Goal: Contribute content: Contribute content

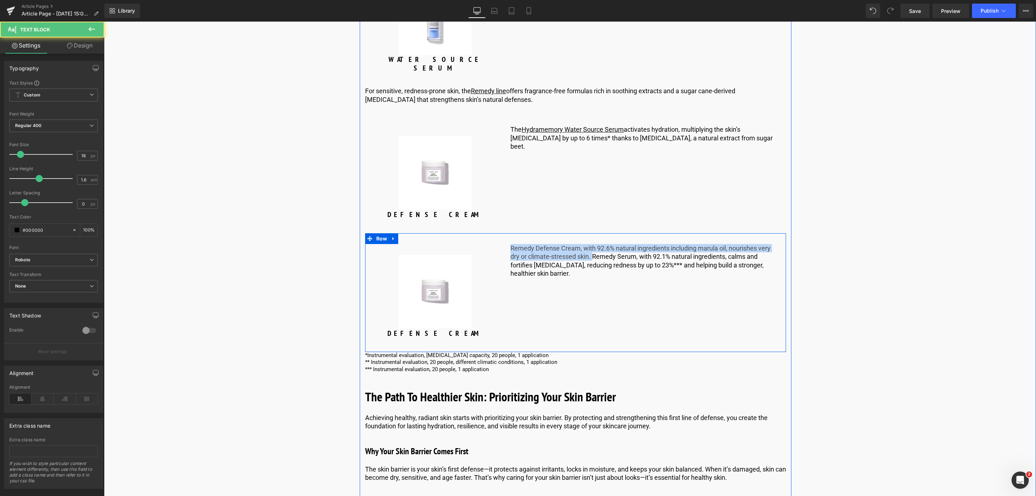
drag, startPoint x: 593, startPoint y: 230, endPoint x: 507, endPoint y: 222, distance: 86.4
click at [507, 244] on div "Remedy Defense Cream, with 92.6% natural ingredients including marula oil, nour…" at bounding box center [645, 266] width 281 height 45
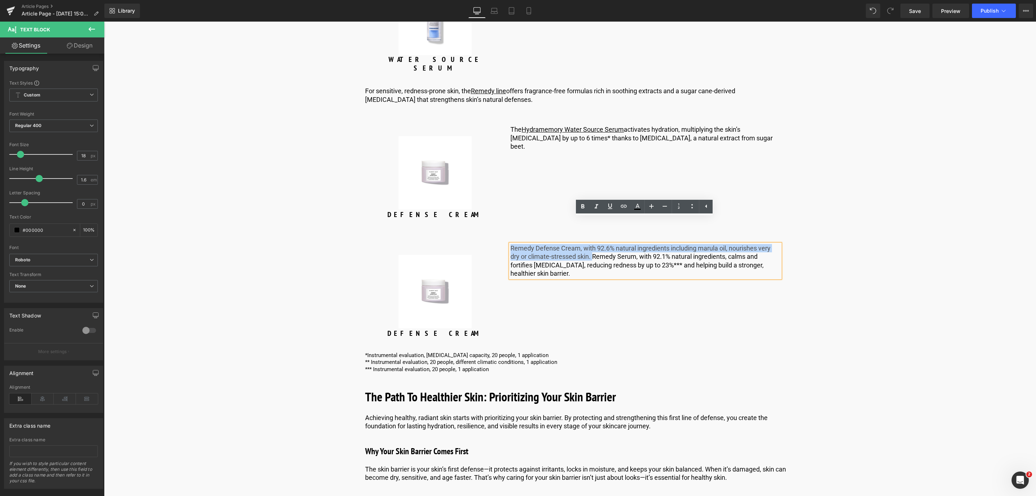
copy p "Remedy Defense Cream, with 92.6% natural ingredients including marula oil, nour…"
click at [562, 125] on div "The Hydramemory Water Source Serum activates hydration, multiplying the skin’s …" at bounding box center [645, 137] width 270 height 25
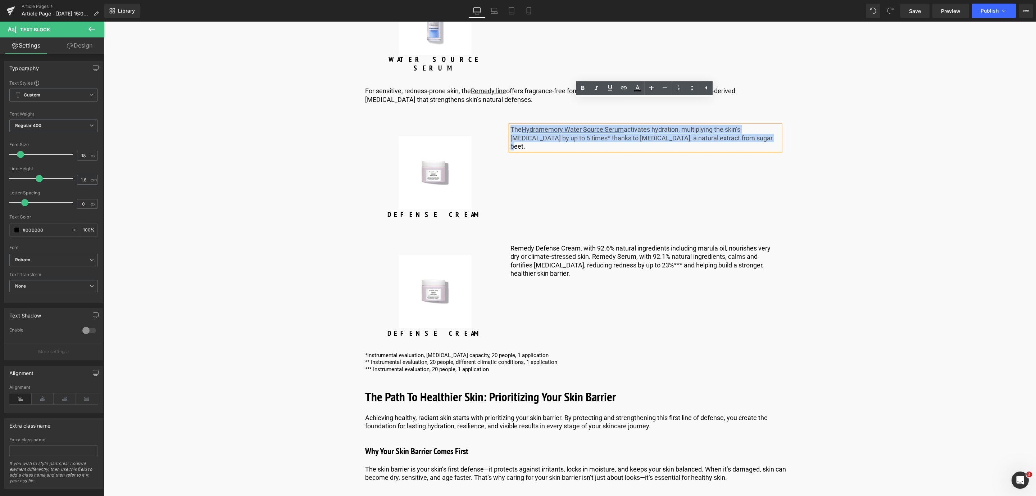
drag, startPoint x: 749, startPoint y: 110, endPoint x: 509, endPoint y: 105, distance: 240.4
click at [510, 125] on p "The Hydramemory Water Source Serum activates hydration, multiplying the skin’s …" at bounding box center [645, 137] width 270 height 25
paste div
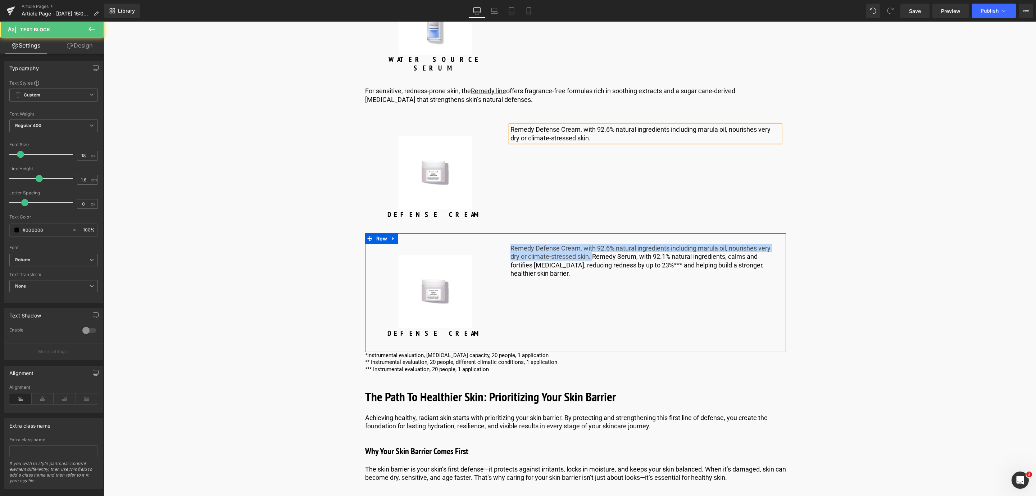
drag, startPoint x: 593, startPoint y: 232, endPoint x: 504, endPoint y: 222, distance: 89.1
click at [505, 244] on div "Remedy Defense Cream, with 92.6% natural ingredients including marula oil, nour…" at bounding box center [645, 266] width 281 height 45
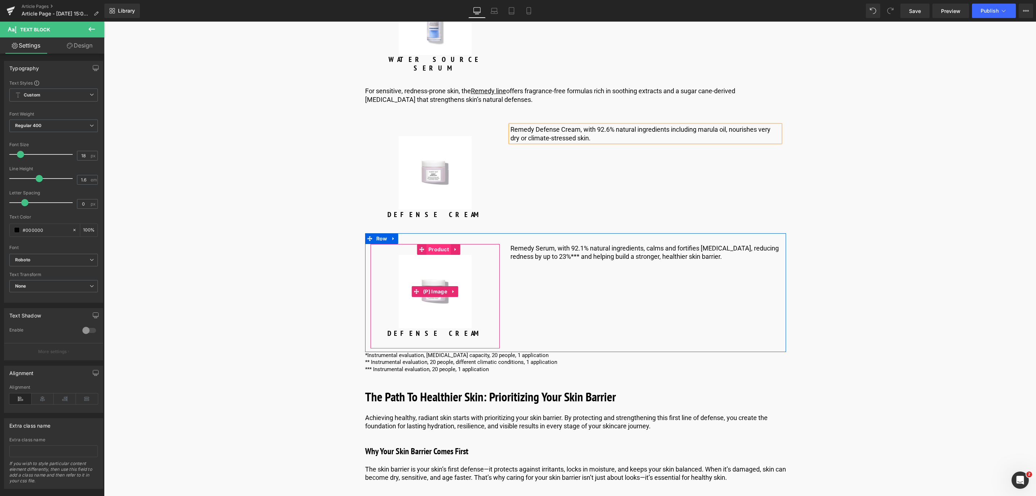
click at [431, 244] on span "Product" at bounding box center [439, 249] width 24 height 11
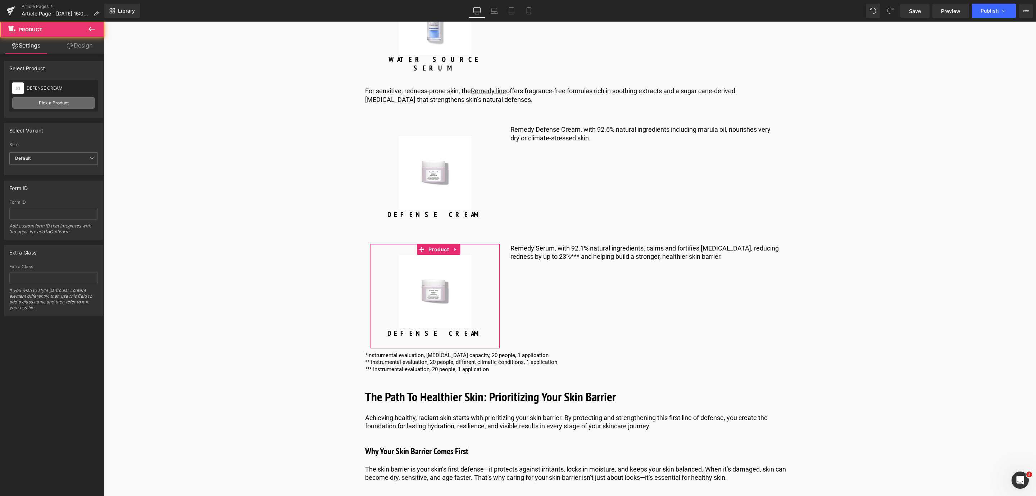
click at [65, 100] on link "Pick a Product" at bounding box center [53, 103] width 83 height 12
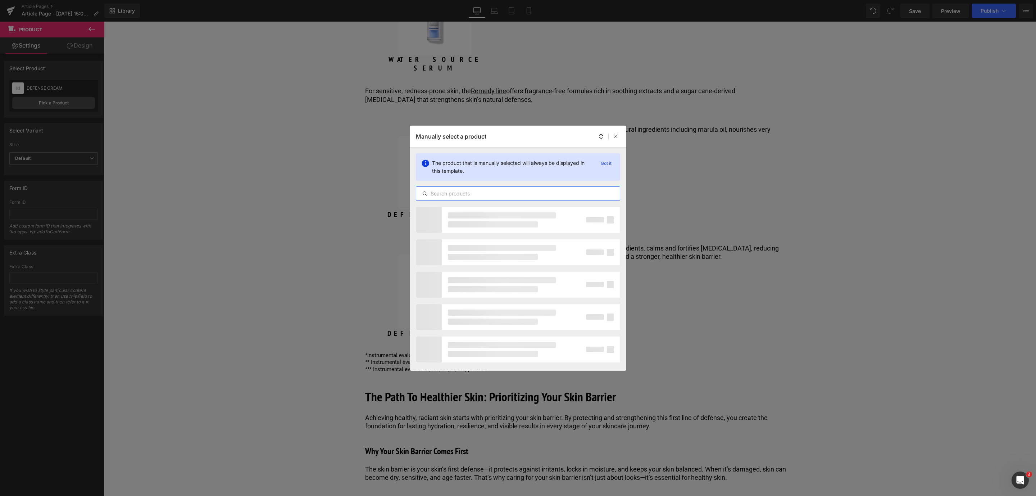
click at [429, 193] on input "text" at bounding box center [518, 193] width 204 height 9
type input "s"
type input "r"
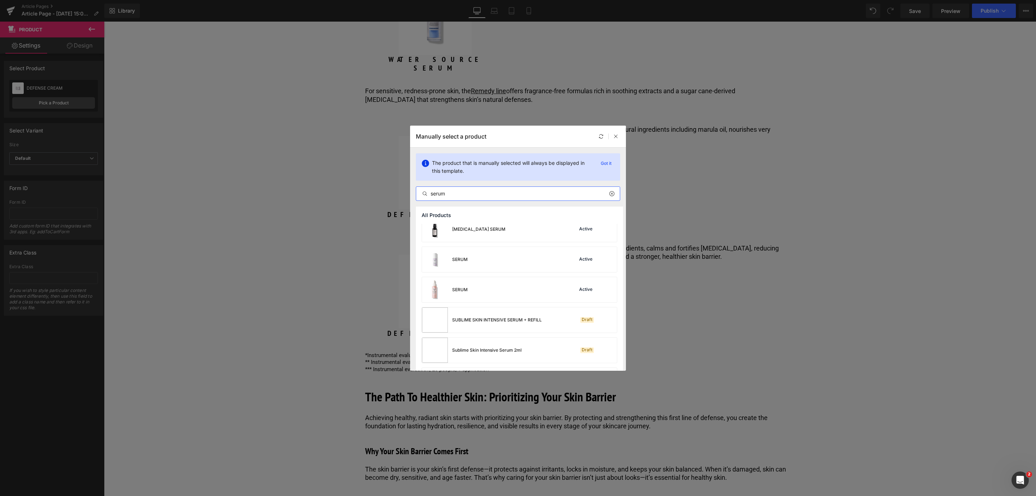
scroll to position [371, 0]
type input "serum"
click at [481, 263] on div "SERUM Active" at bounding box center [519, 258] width 195 height 25
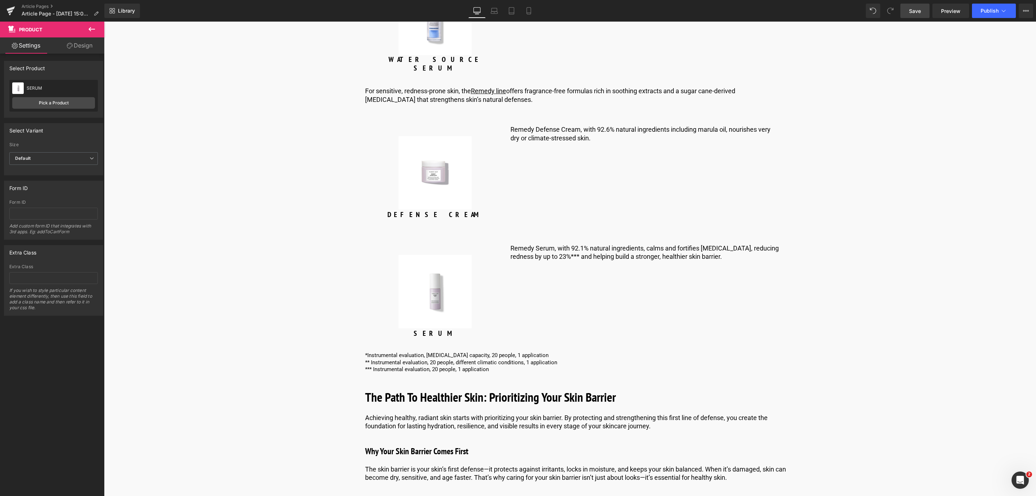
click at [913, 15] on link "Save" at bounding box center [914, 11] width 29 height 14
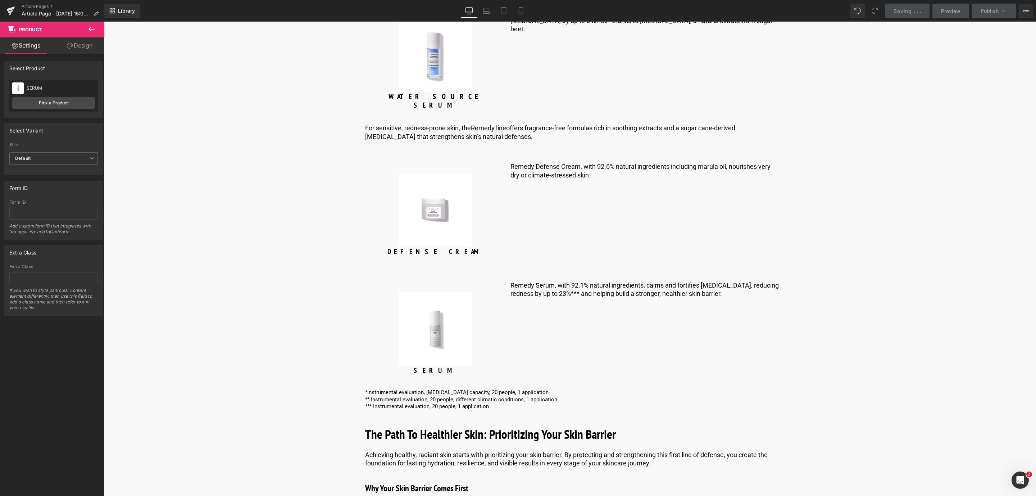
click at [431, 303] on div "Sale Off (P) Image" at bounding box center [435, 328] width 122 height 73
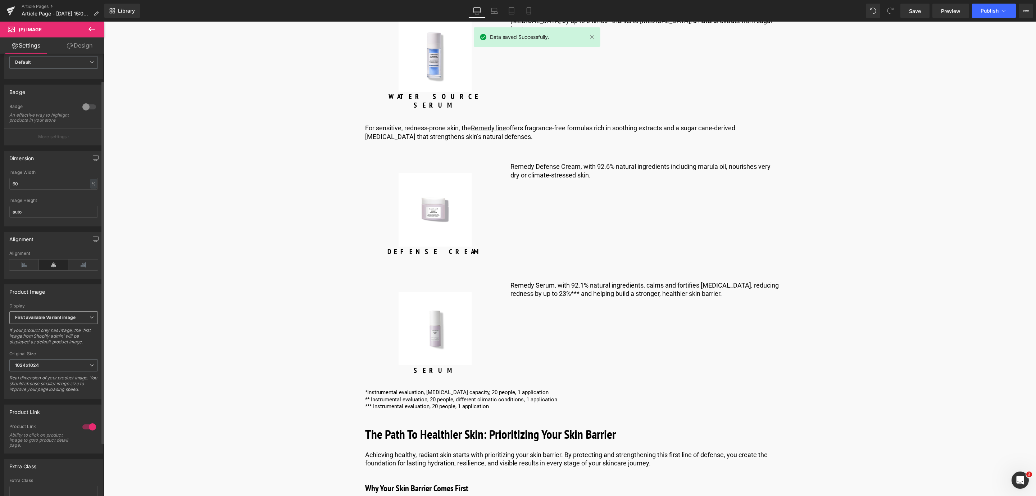
scroll to position [32, 0]
click at [412, 176] on img at bounding box center [435, 209] width 73 height 73
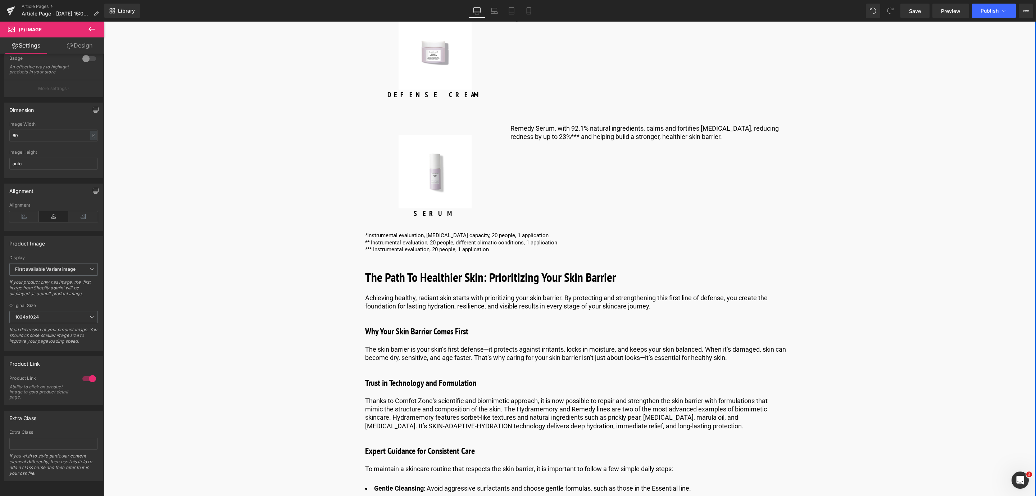
scroll to position [3066, 0]
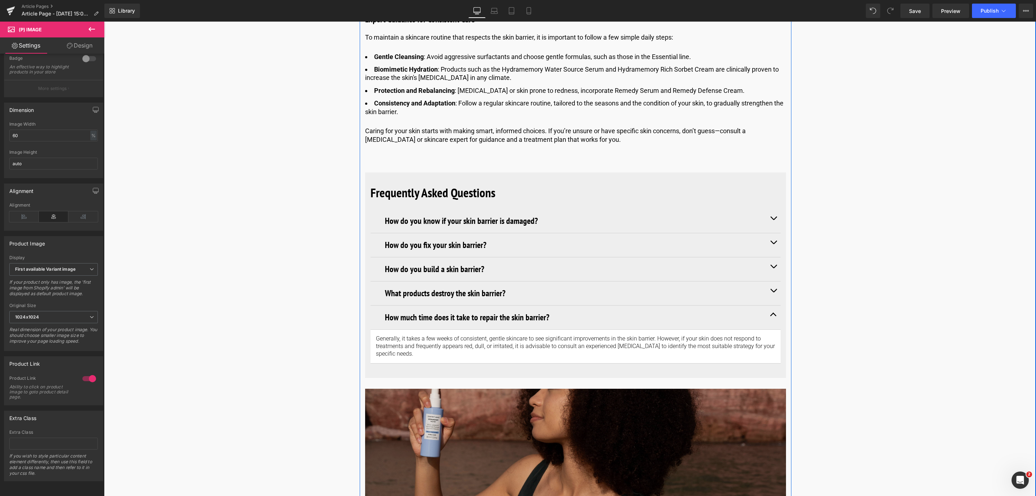
click at [476, 391] on img at bounding box center [575, 497] width 421 height 216
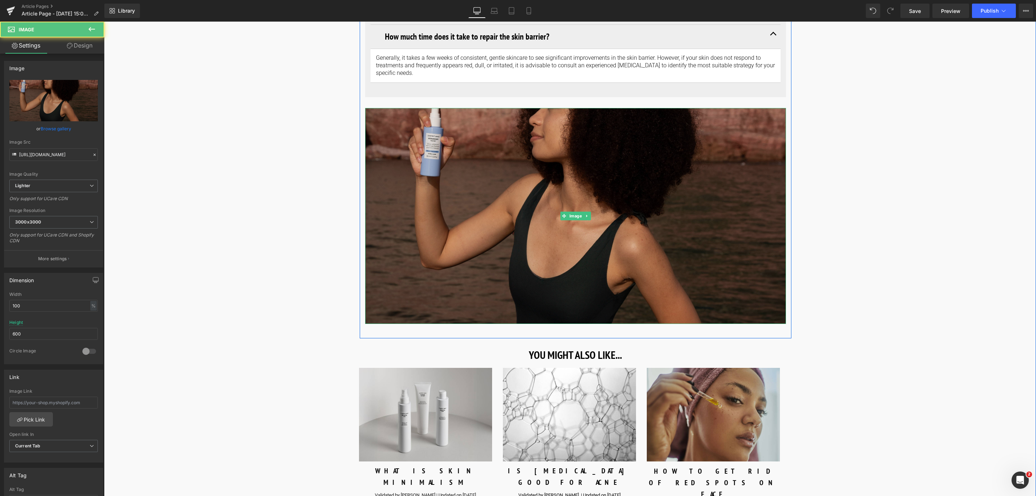
scroll to position [3779, 0]
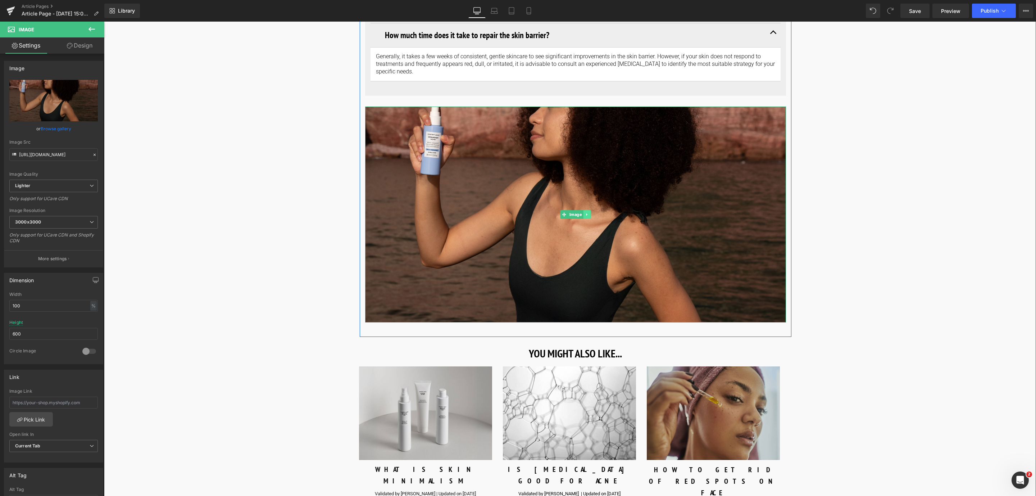
click at [583, 210] on link at bounding box center [587, 214] width 8 height 9
click at [582, 212] on icon at bounding box center [583, 214] width 4 height 4
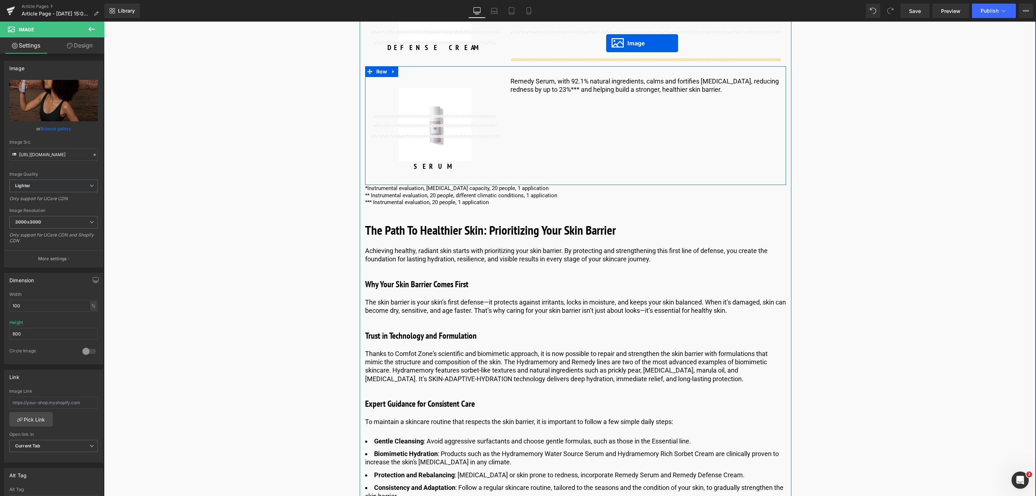
scroll to position [3077, 0]
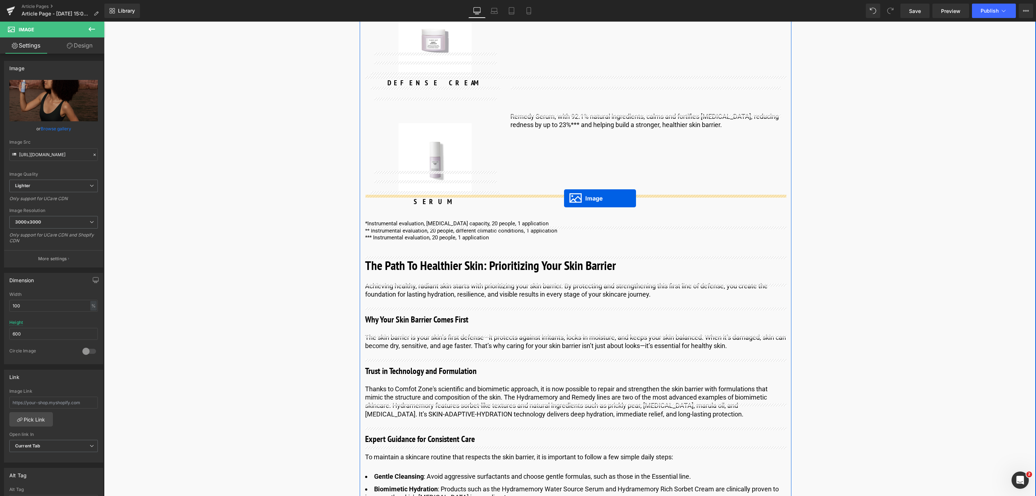
drag, startPoint x: 560, startPoint y: 412, endPoint x: 564, endPoint y: 198, distance: 214.5
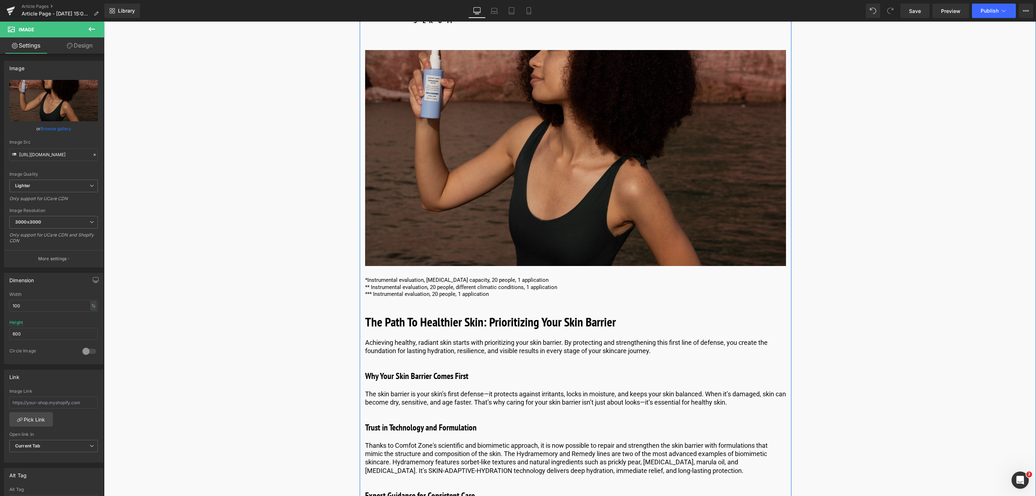
scroll to position [3259, 0]
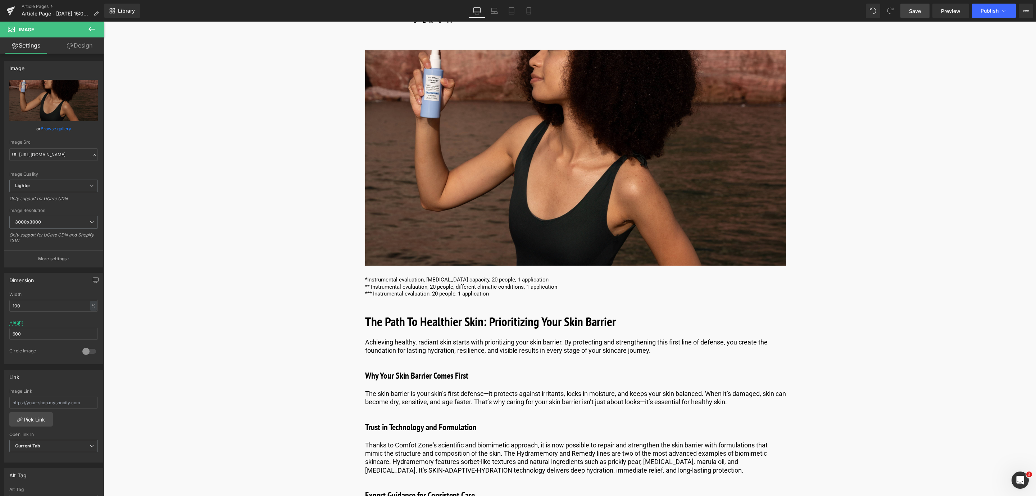
click at [906, 11] on link "Save" at bounding box center [914, 11] width 29 height 14
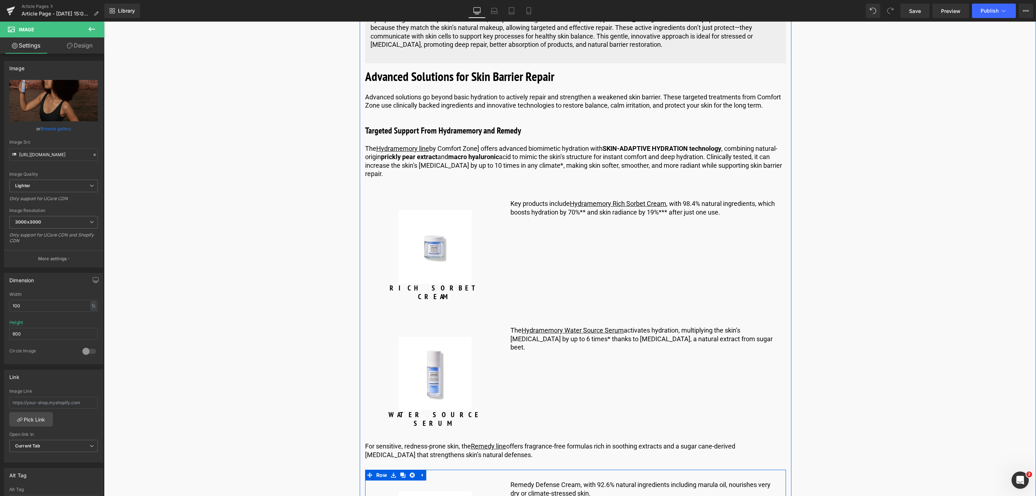
scroll to position [2589, 0]
click at [49, 92] on link "Replace Image" at bounding box center [53, 100] width 88 height 41
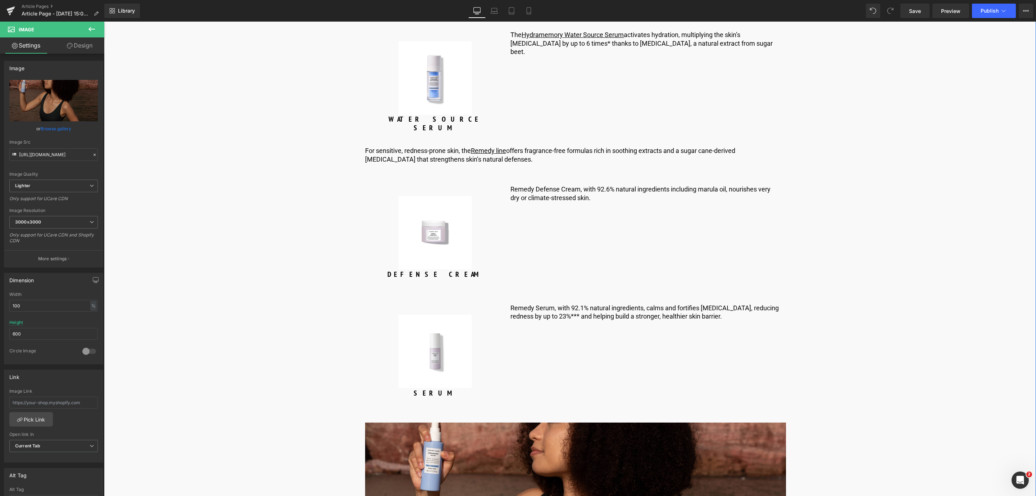
scroll to position [2886, 0]
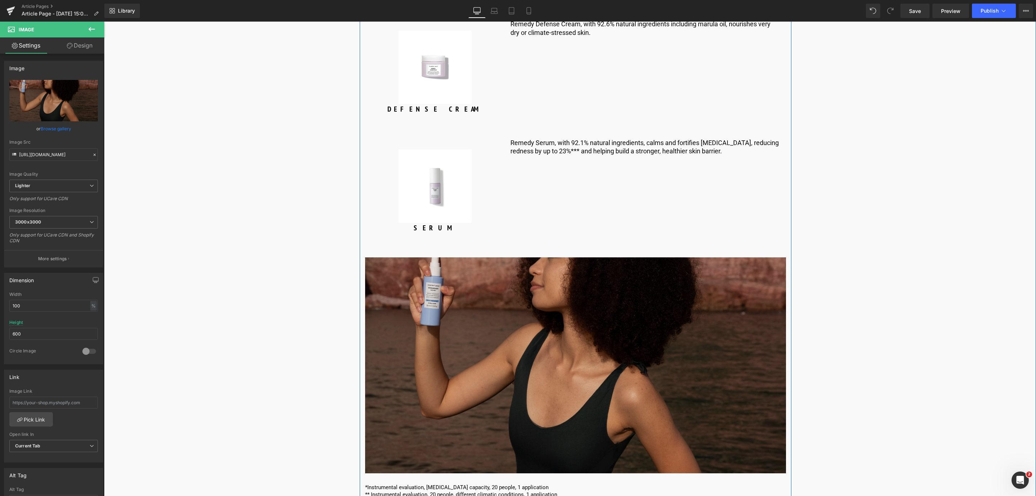
scroll to position [3050, 0]
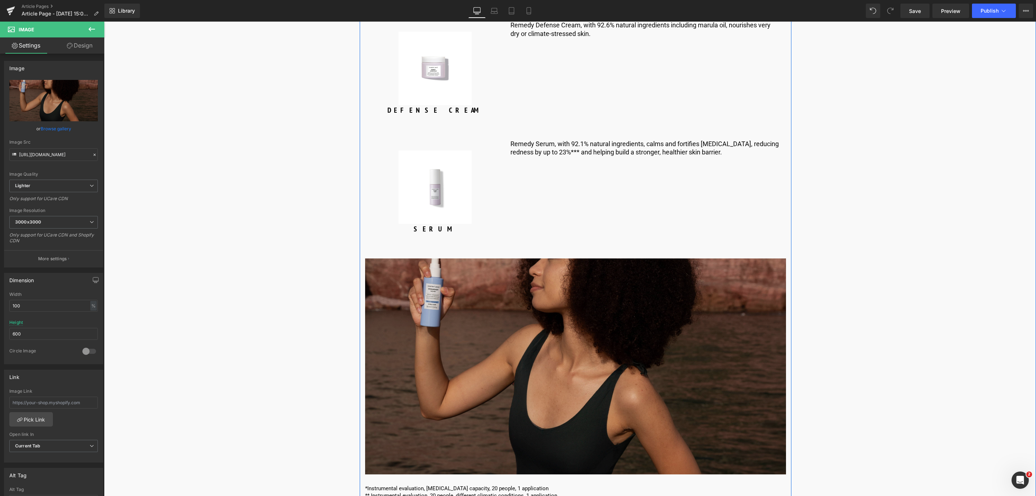
click at [571, 295] on img at bounding box center [575, 366] width 421 height 216
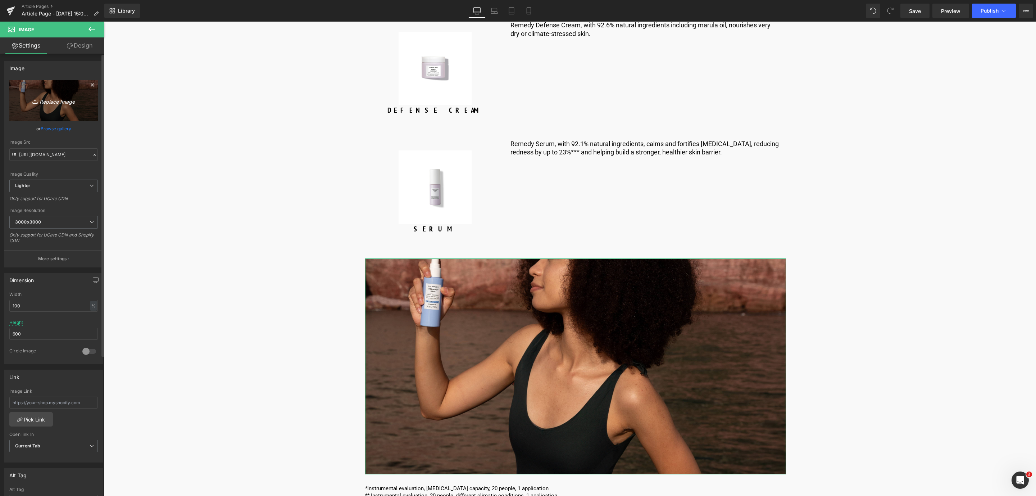
click at [52, 109] on link "Replace Image" at bounding box center [53, 100] width 88 height 41
type input "C:\fakepath\1600x1200_grid image_skin barrier.jpg"
type input "[URL][DOMAIN_NAME]"
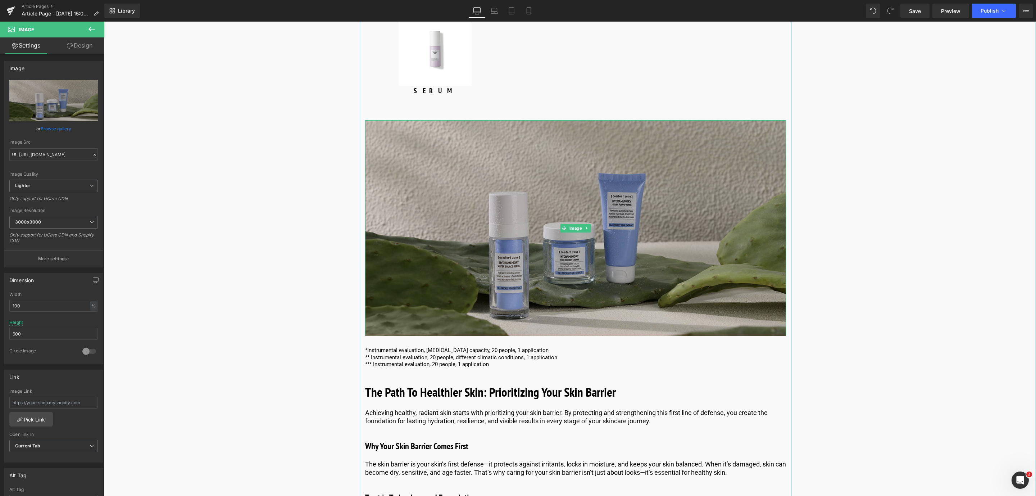
scroll to position [3188, 0]
click at [386, 196] on img at bounding box center [575, 228] width 421 height 216
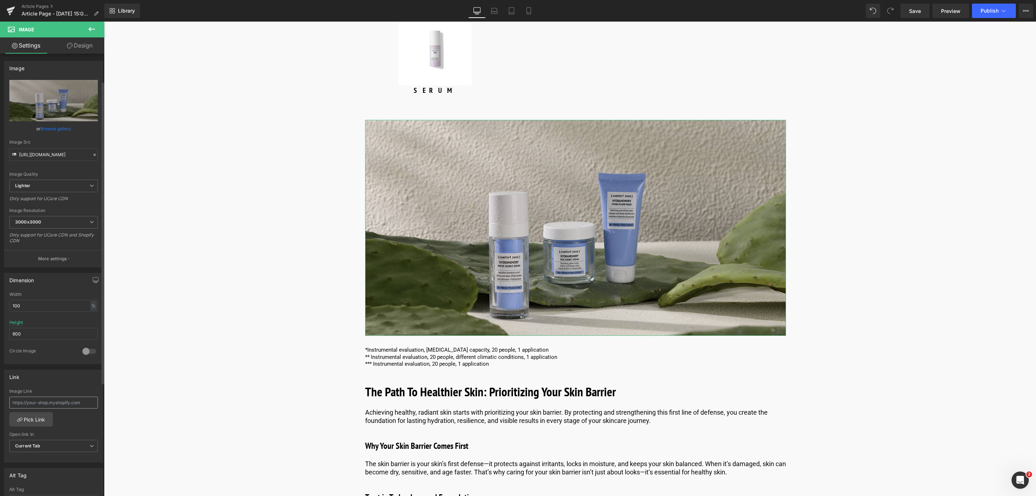
scroll to position [40, 0]
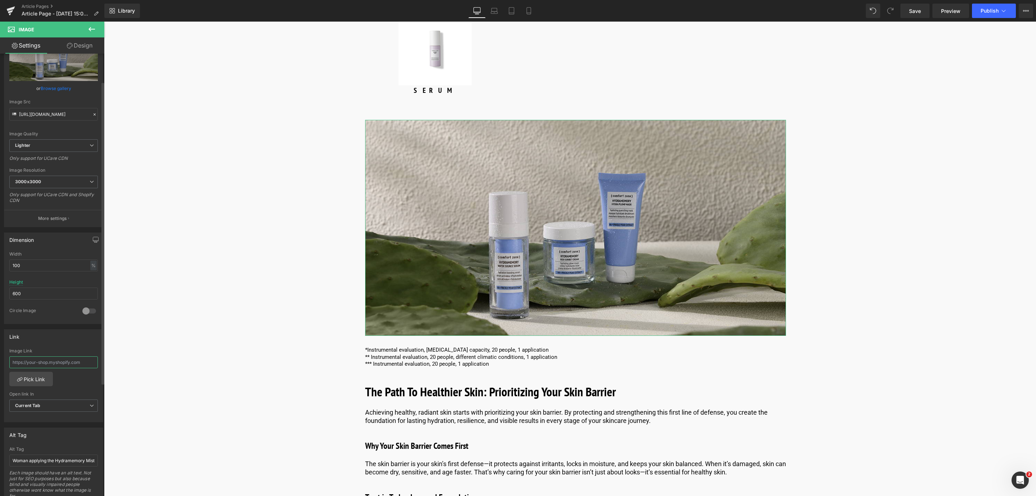
click at [17, 360] on input "text" at bounding box center [53, 362] width 88 height 12
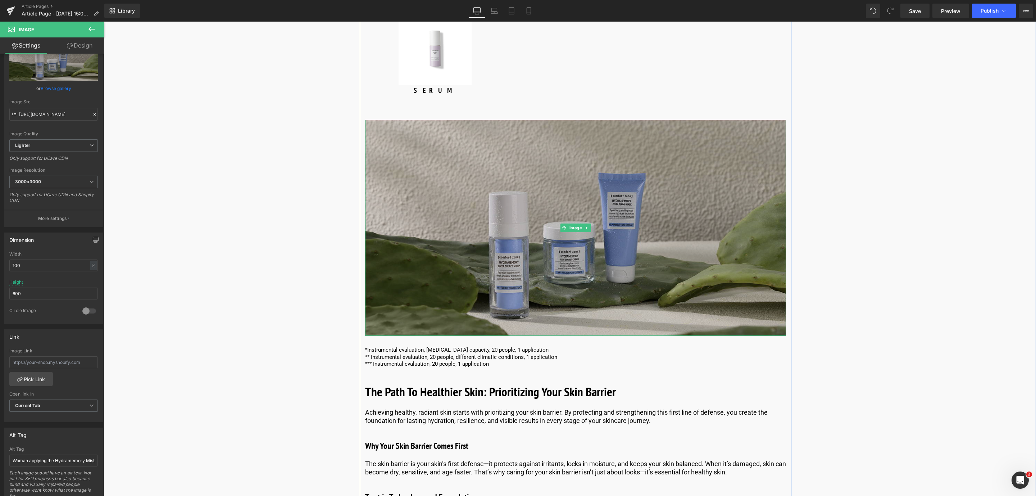
click at [438, 250] on img at bounding box center [575, 228] width 421 height 216
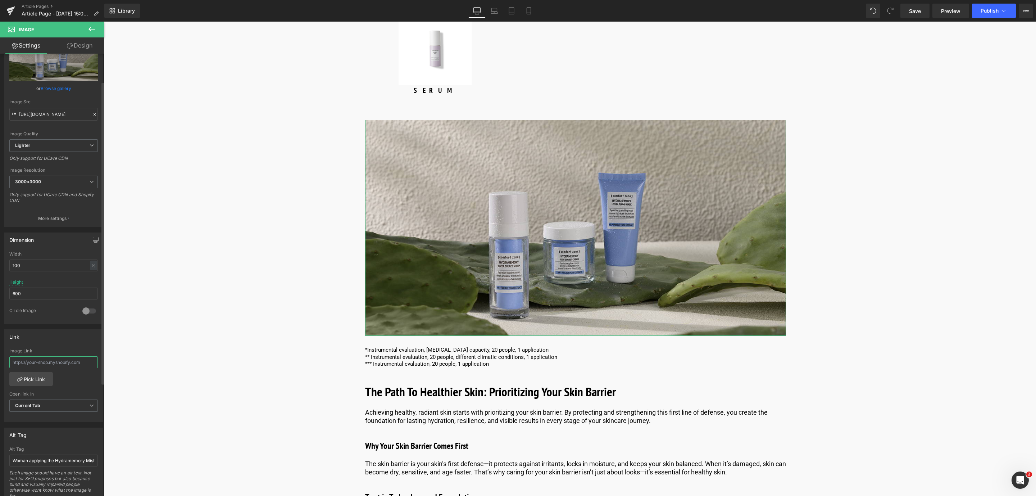
click at [14, 364] on input "text" at bounding box center [53, 362] width 88 height 12
paste input "[URL][DOMAIN_NAME]"
type input "[URL][DOMAIN_NAME]"
click at [26, 382] on link "Pick Link" at bounding box center [31, 379] width 44 height 14
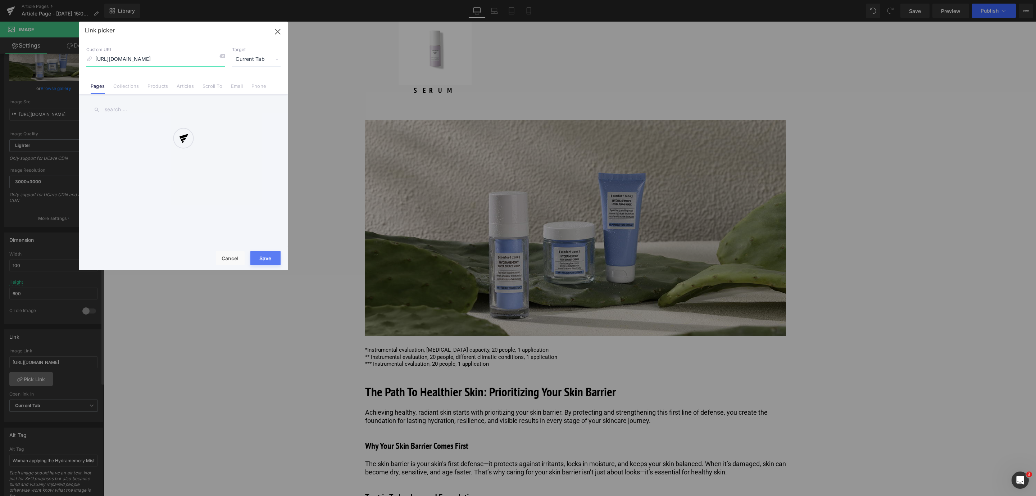
scroll to position [0, 9]
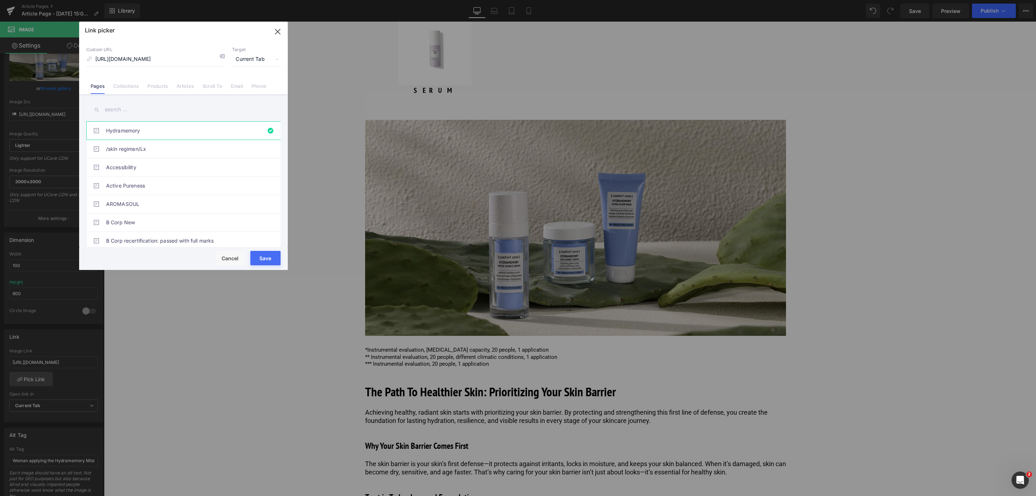
click at [267, 256] on button "Save" at bounding box center [265, 258] width 30 height 14
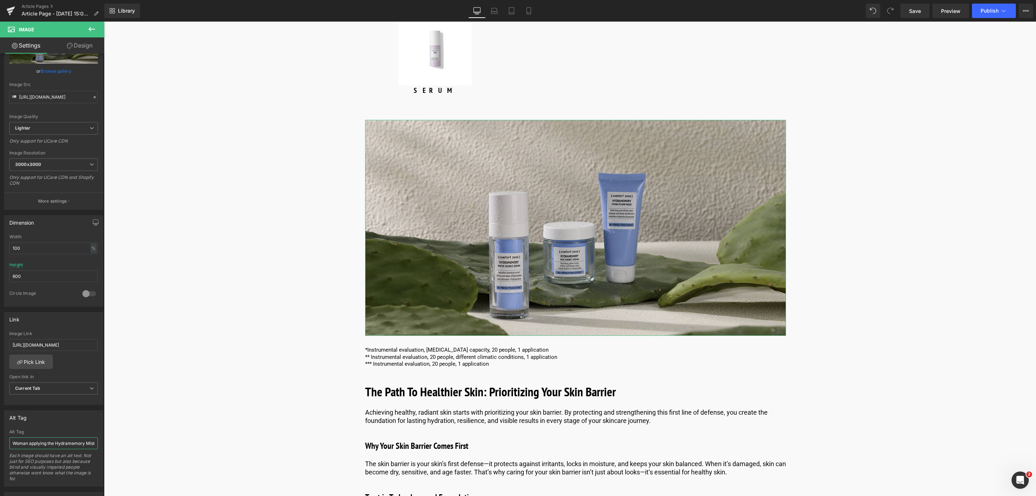
scroll to position [0, 3]
drag, startPoint x: 118, startPoint y: 467, endPoint x: 157, endPoint y: 440, distance: 46.9
type input "Hydramemory line"
click at [916, 11] on span "Save" at bounding box center [915, 11] width 12 height 8
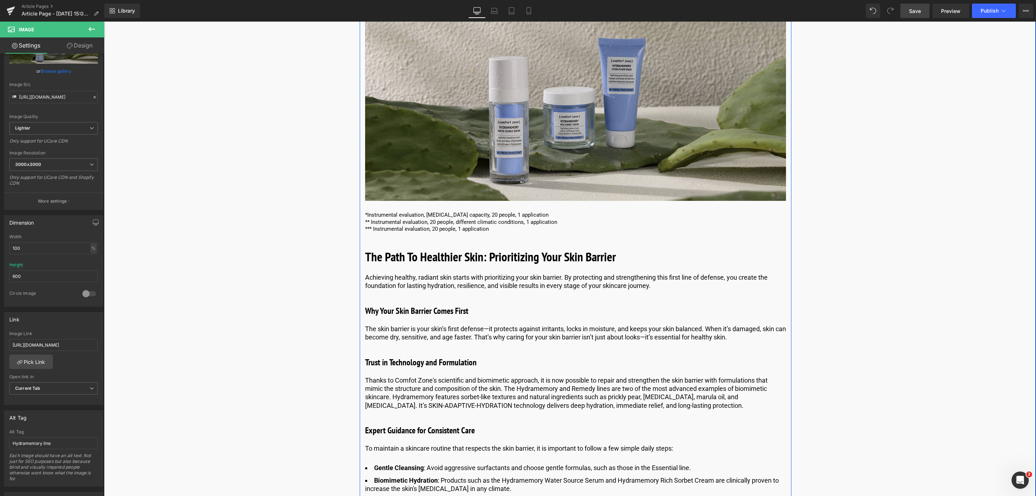
scroll to position [3440, 0]
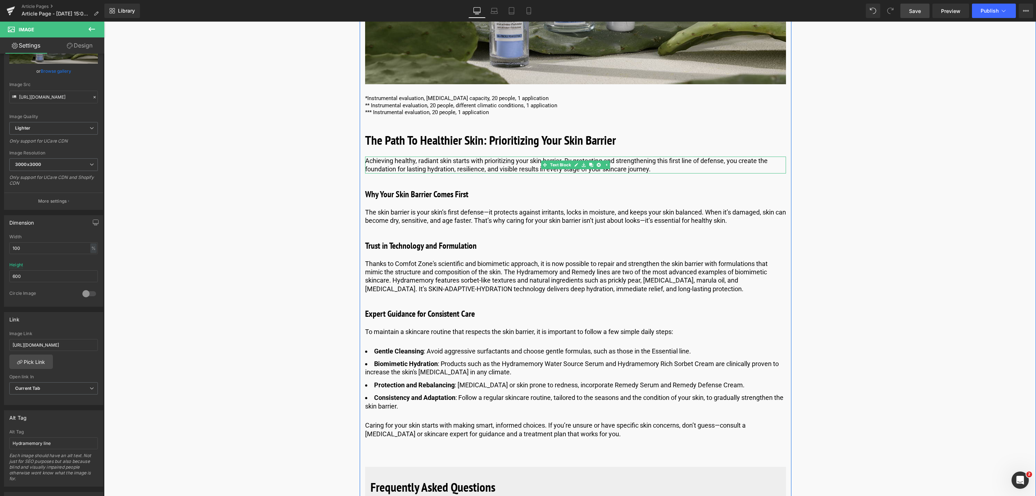
click at [526, 156] on p "Achieving healthy, radiant skin starts with prioritizing your skin barrier. By …" at bounding box center [575, 164] width 421 height 17
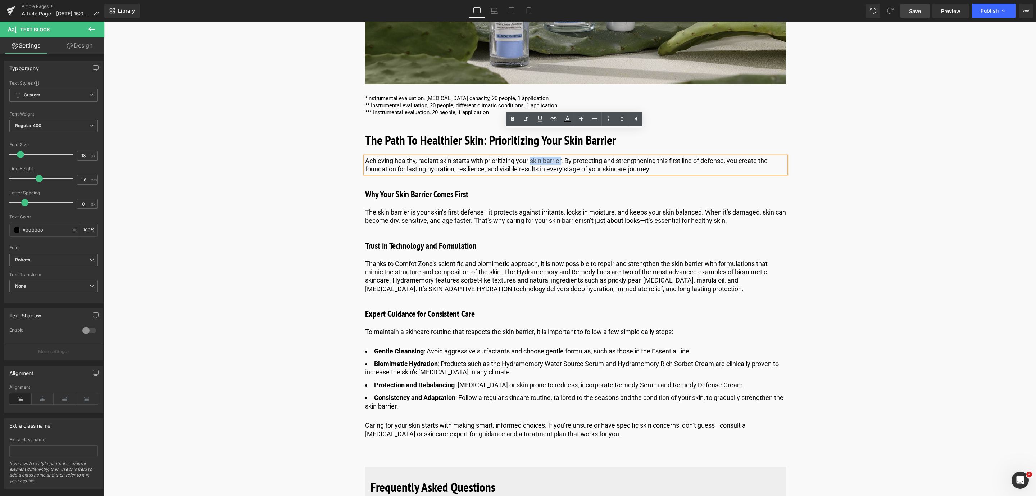
drag, startPoint x: 530, startPoint y: 135, endPoint x: 562, endPoint y: 135, distance: 32.4
click at [562, 156] on p "Achieving healthy, radiant skin starts with prioritizing your skin barrier. By …" at bounding box center [575, 164] width 421 height 17
click at [513, 115] on icon at bounding box center [512, 119] width 9 height 9
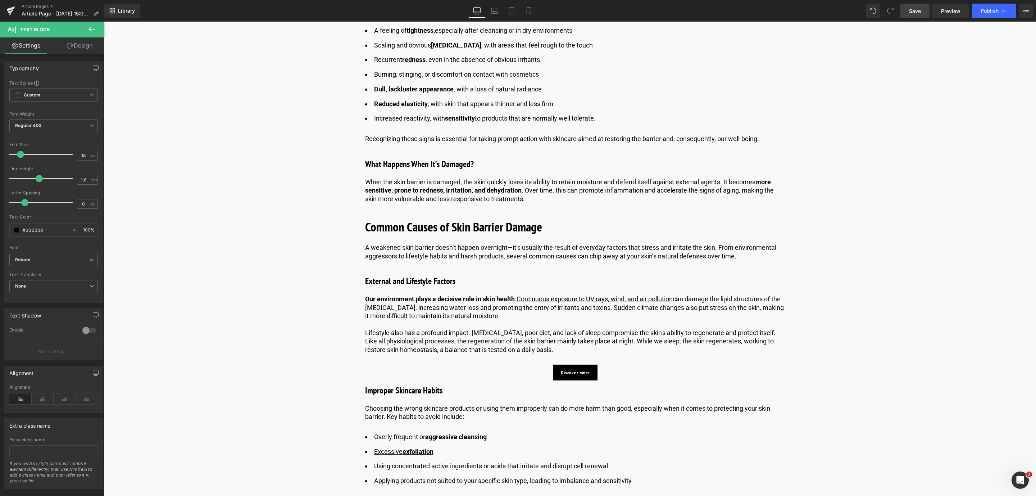
scroll to position [0, 0]
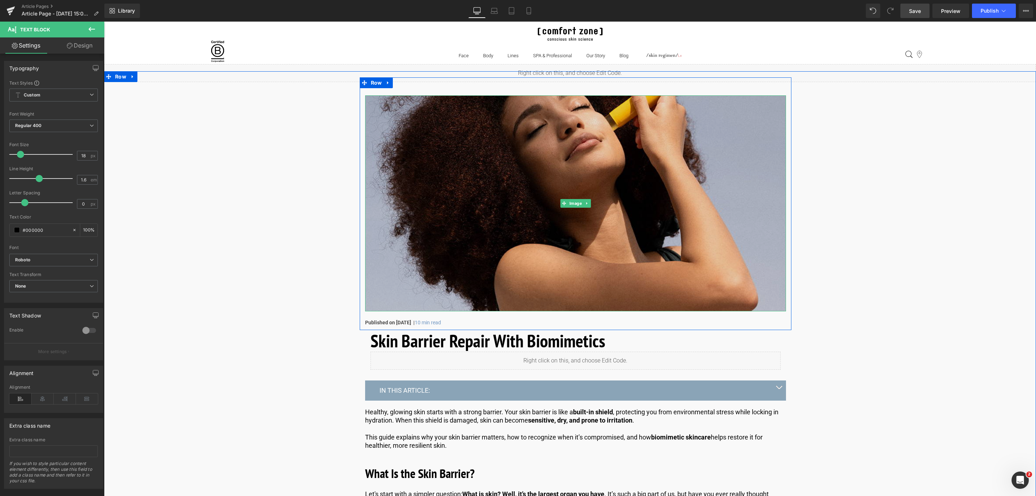
click at [401, 163] on img at bounding box center [575, 203] width 421 height 216
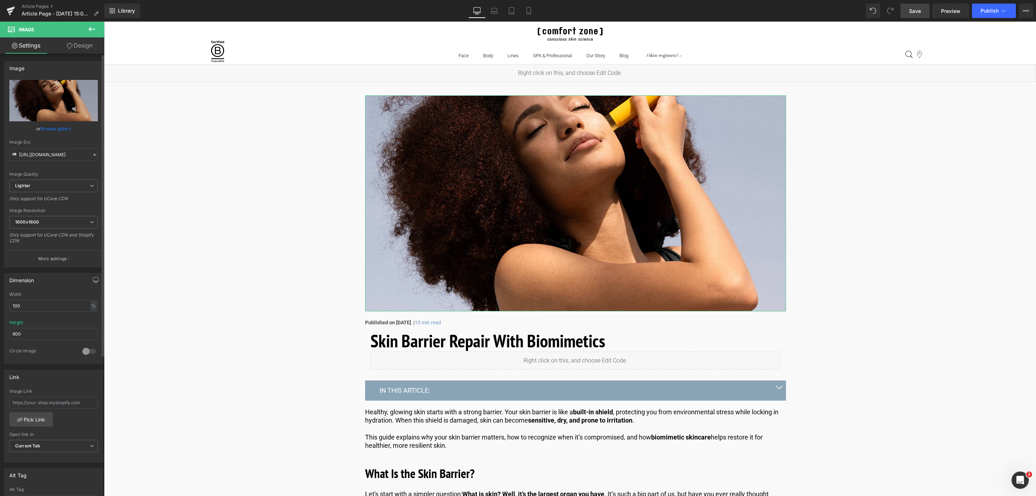
click at [60, 124] on link "Browse gallery" at bounding box center [56, 128] width 31 height 13
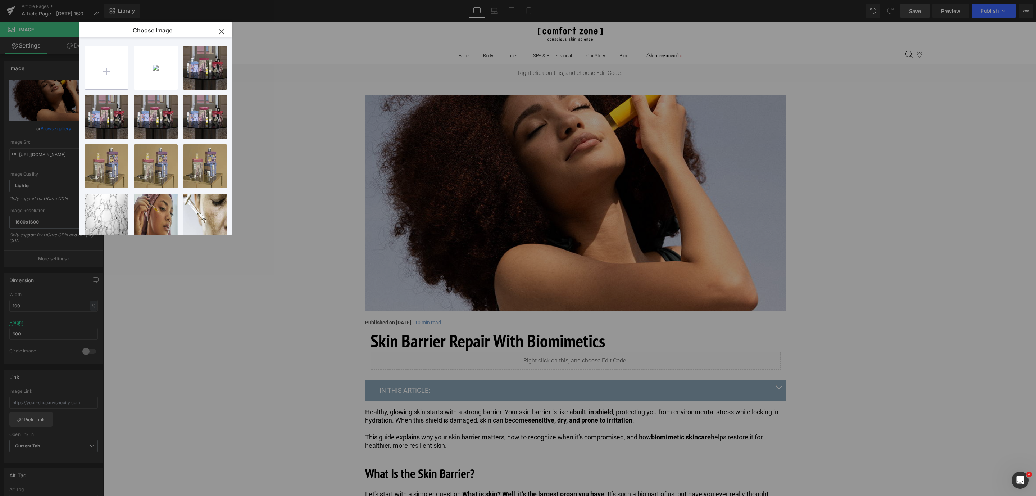
click at [100, 86] on input "file" at bounding box center [106, 67] width 43 height 43
type input "C:\fakepath\1600x1200_hero image_skin barrier.jpg"
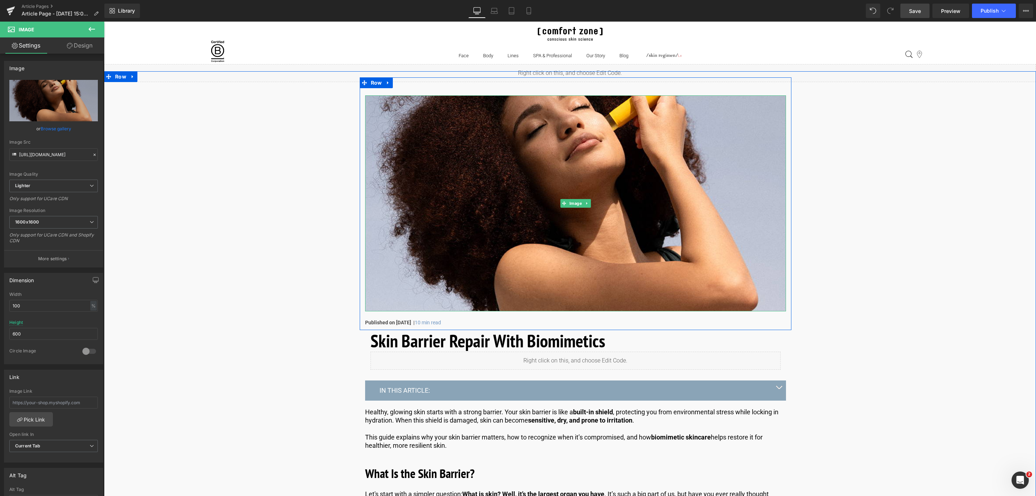
click at [454, 252] on img at bounding box center [575, 203] width 421 height 216
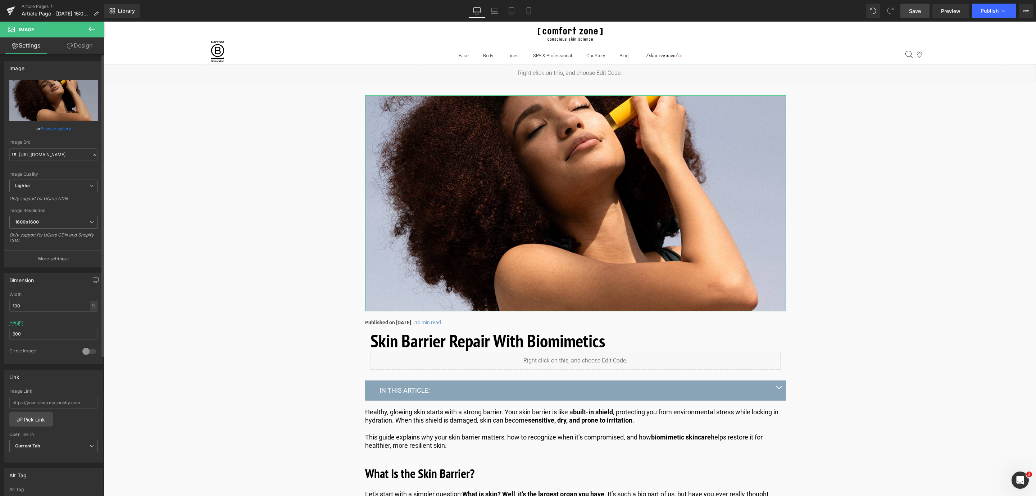
click at [50, 128] on link "Browse gallery" at bounding box center [56, 128] width 31 height 13
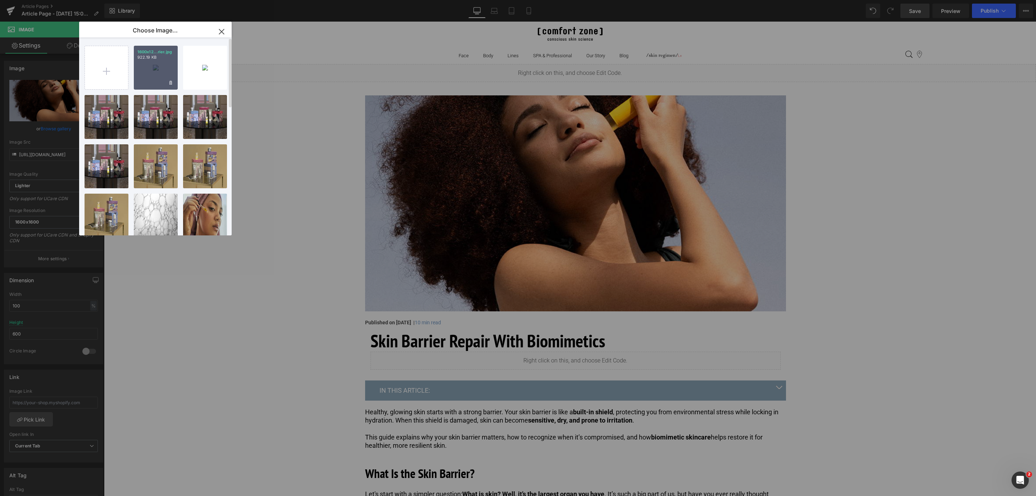
click at [162, 76] on div "1600x12...rier.jpg 922.19 KB" at bounding box center [156, 68] width 44 height 44
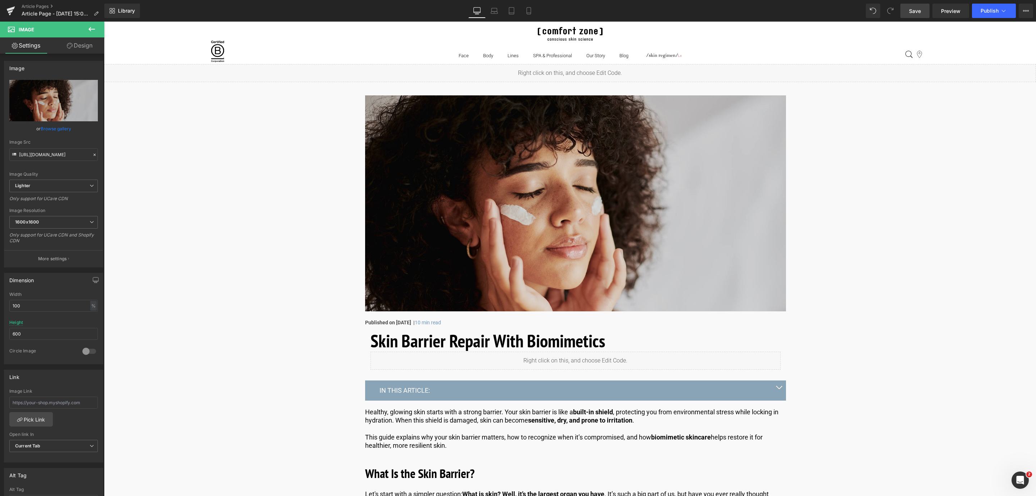
type input "[URL][DOMAIN_NAME]"
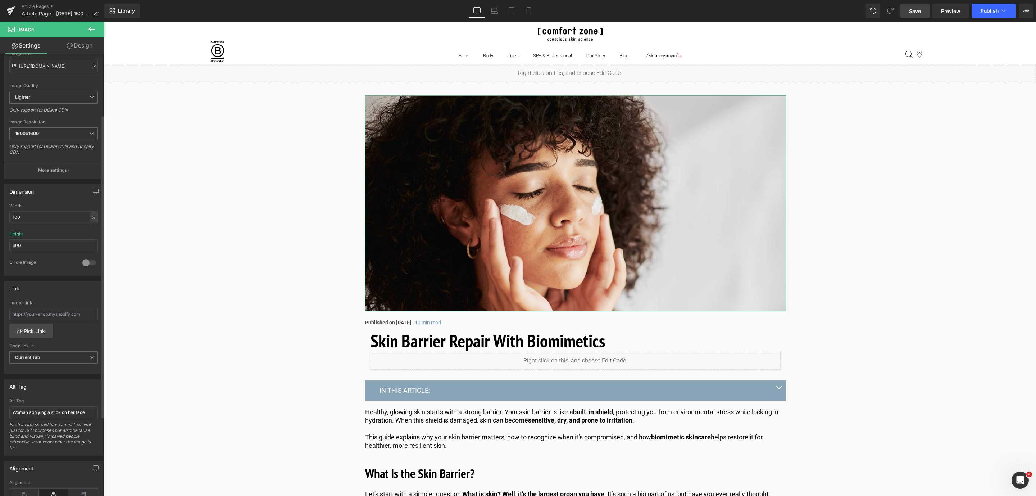
scroll to position [90, 0]
click at [915, 18] on div "Library Desktop Desktop Laptop Tablet Mobile Save Preview Publish Scheduled Vie…" at bounding box center [570, 11] width 932 height 22
drag, startPoint x: 914, startPoint y: 10, endPoint x: 355, endPoint y: 248, distance: 607.5
click at [914, 10] on span "Save" at bounding box center [915, 11] width 12 height 8
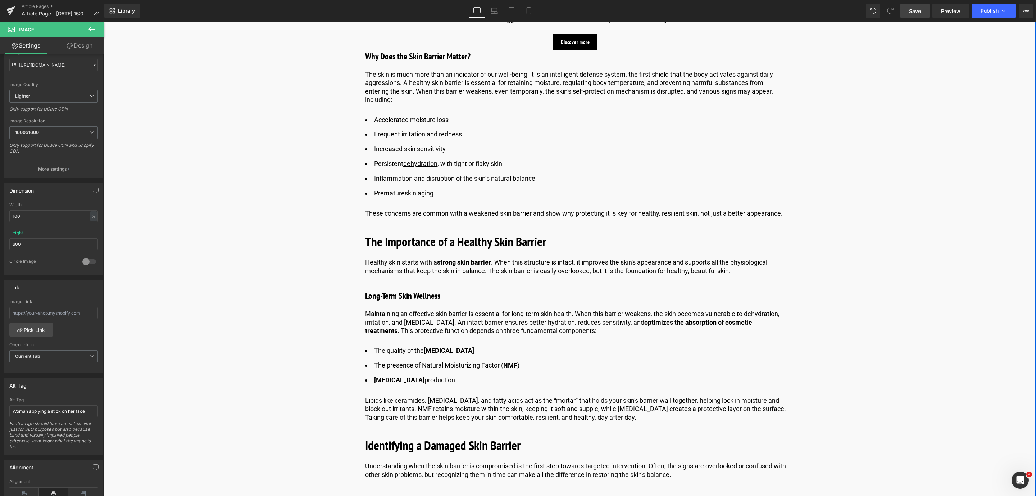
scroll to position [0, 0]
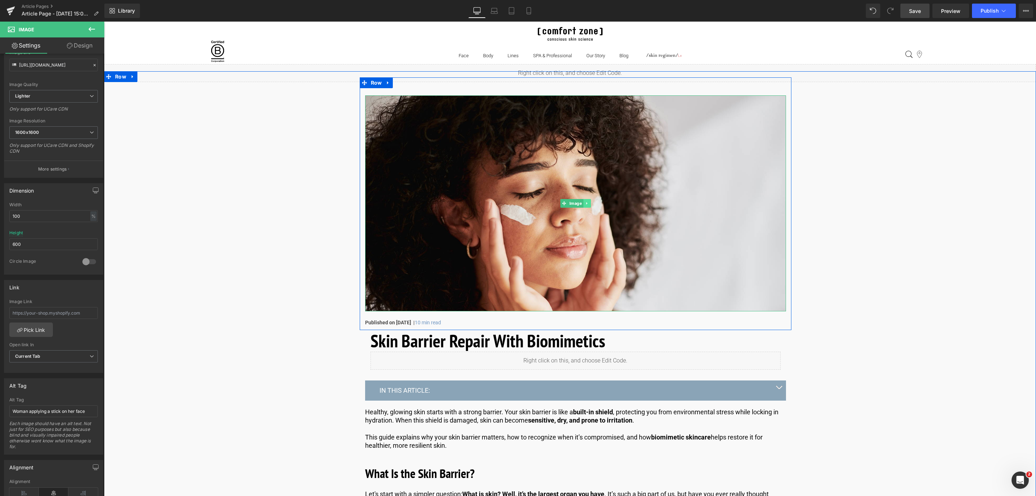
click at [587, 201] on link at bounding box center [587, 203] width 8 height 9
click at [583, 204] on icon at bounding box center [583, 203] width 4 height 4
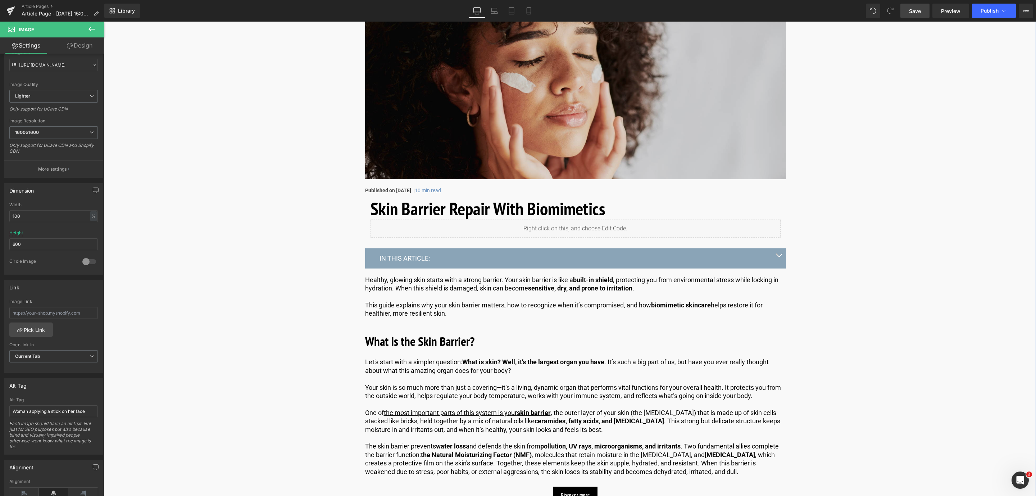
scroll to position [366, 0]
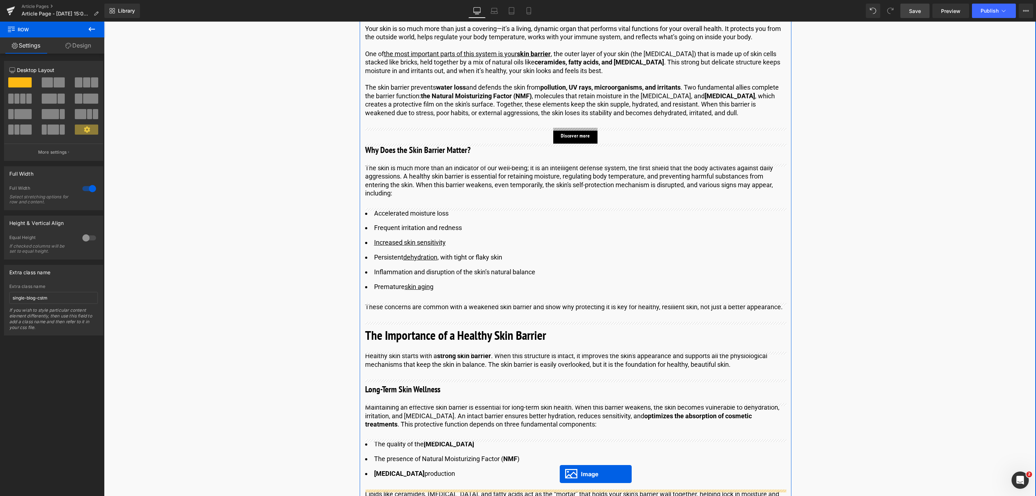
scroll to position [555, 0]
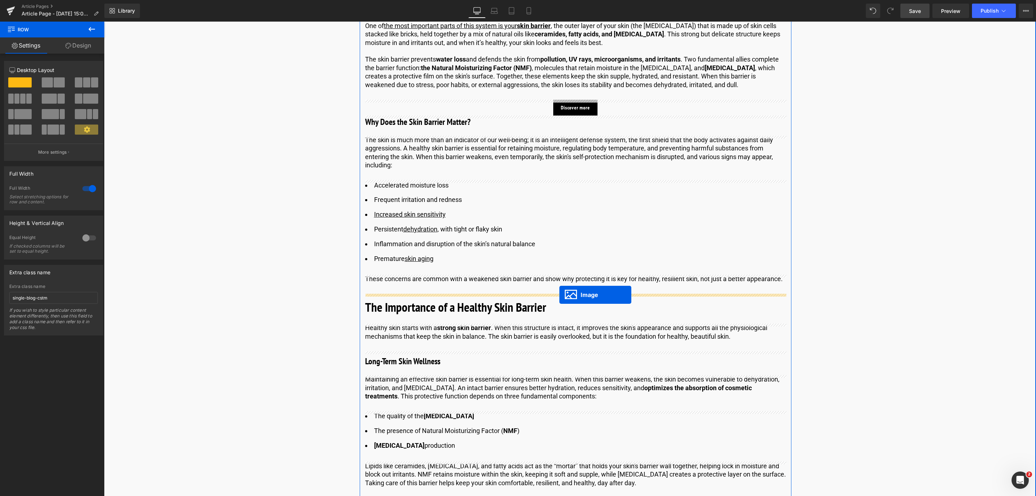
drag, startPoint x: 560, startPoint y: 68, endPoint x: 559, endPoint y: 295, distance: 226.3
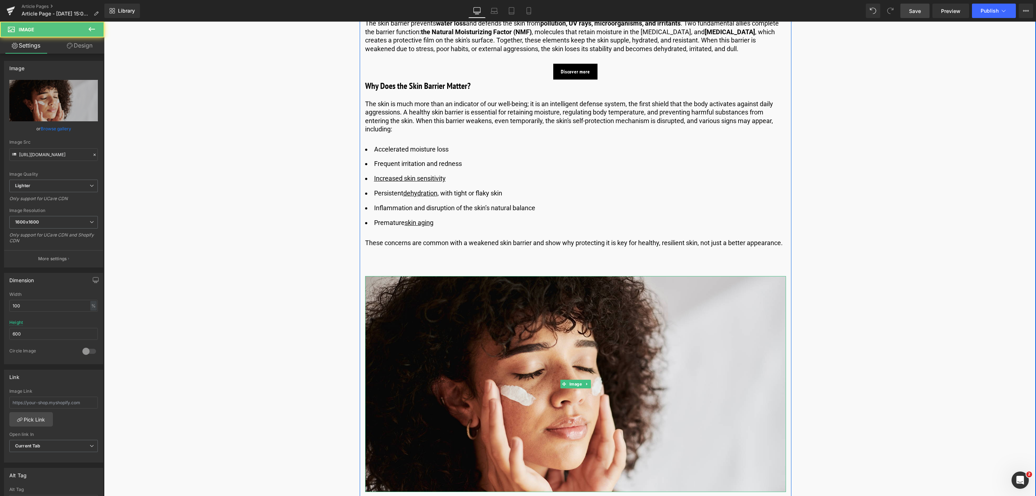
scroll to position [518, 0]
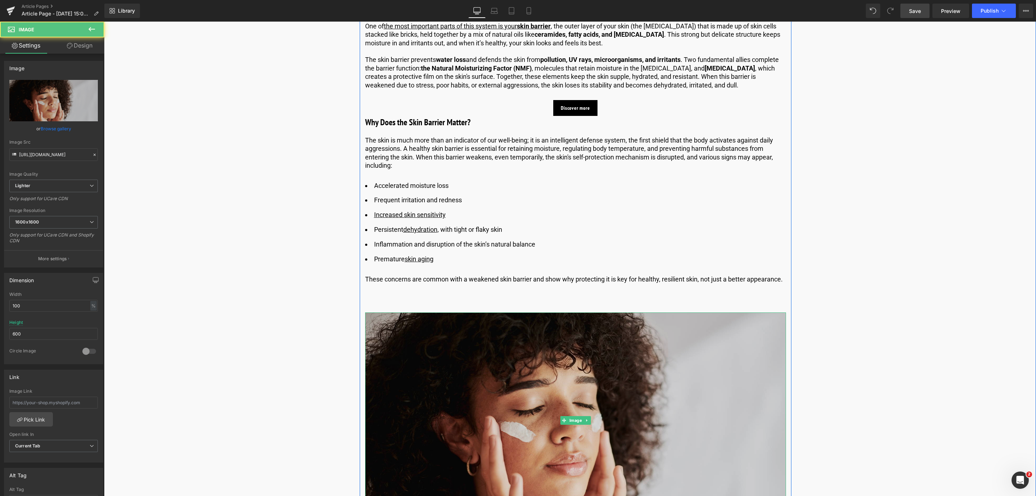
click at [412, 385] on img at bounding box center [575, 420] width 421 height 216
click at [384, 366] on img at bounding box center [575, 420] width 421 height 216
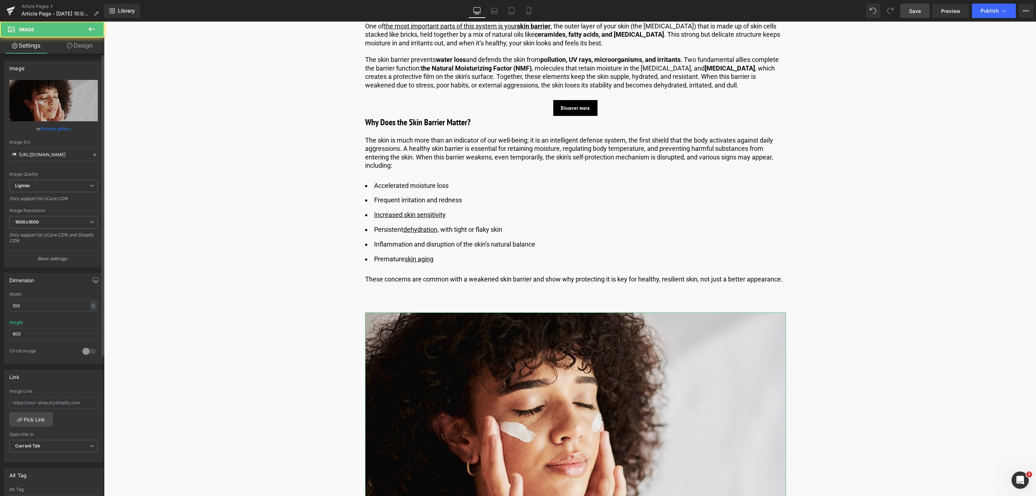
click at [46, 127] on link "Browse gallery" at bounding box center [56, 128] width 31 height 13
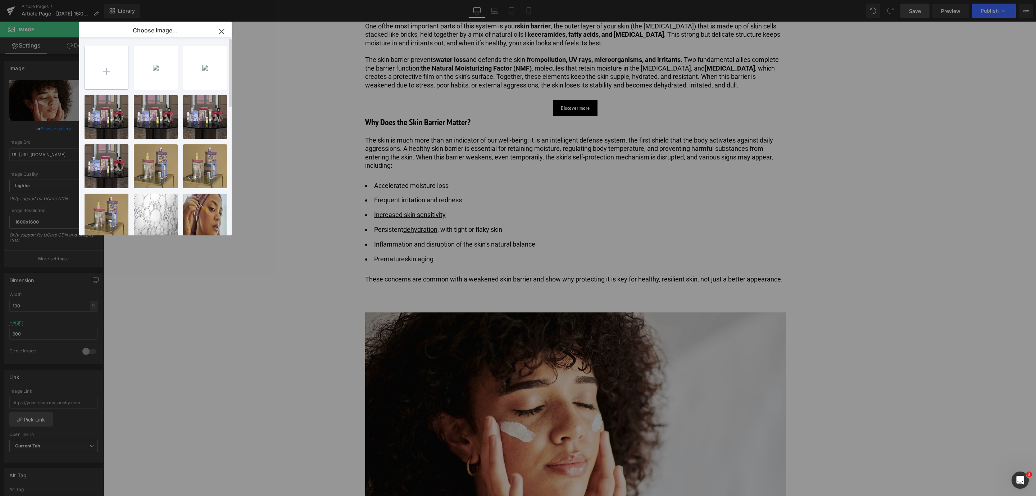
click at [112, 78] on input "file" at bounding box center [106, 67] width 43 height 43
type input "C:\fakepath\1600x1200_grid image 2_skin barrier.jpg"
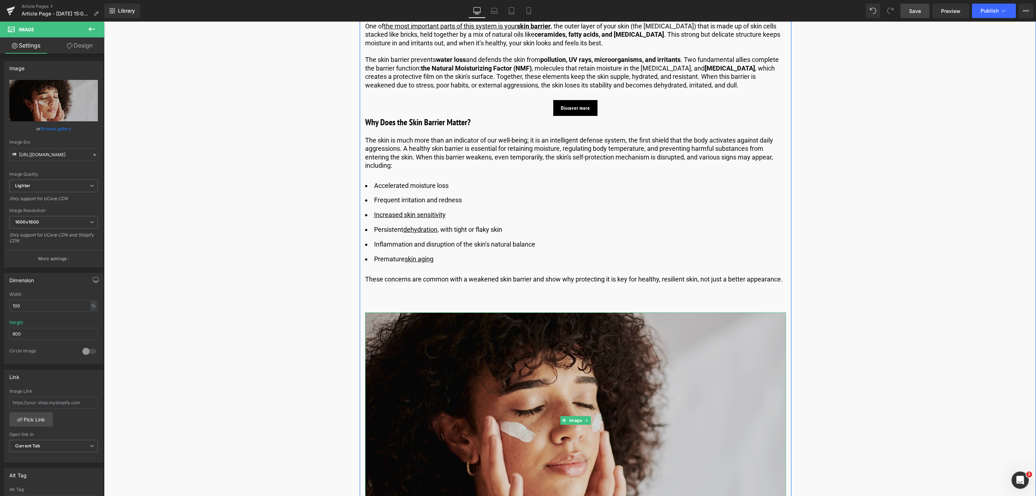
click at [424, 330] on img at bounding box center [575, 420] width 421 height 216
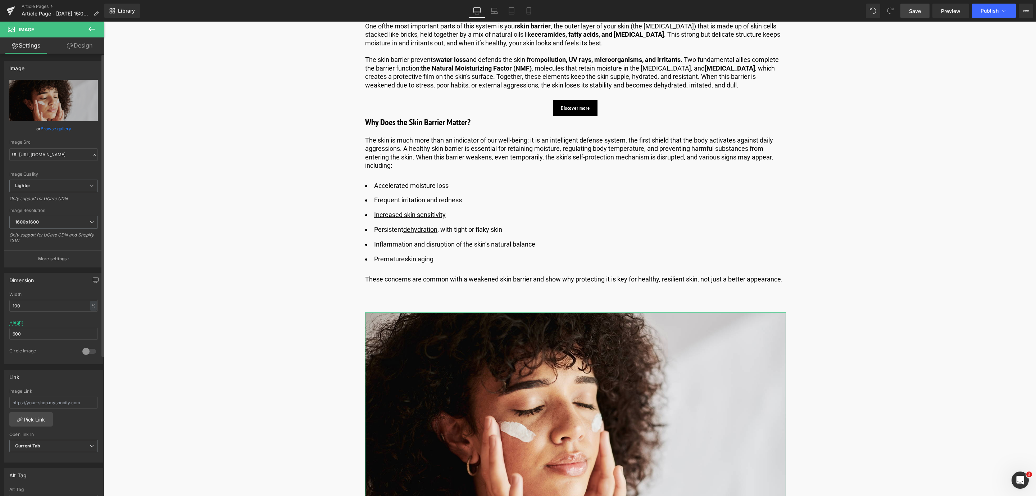
click at [56, 127] on link "Browse gallery" at bounding box center [56, 128] width 31 height 13
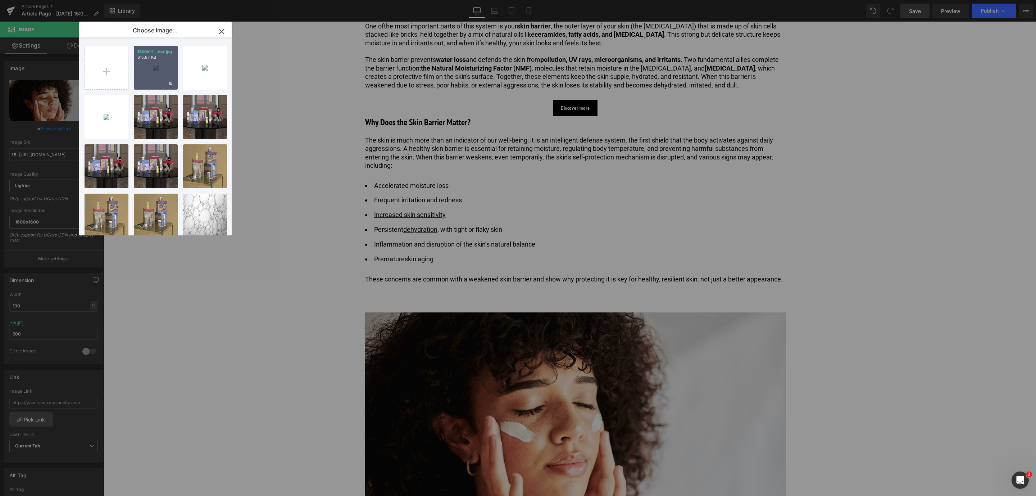
click at [156, 73] on div "1600x12...rier.jpg 815.87 KB" at bounding box center [156, 68] width 44 height 44
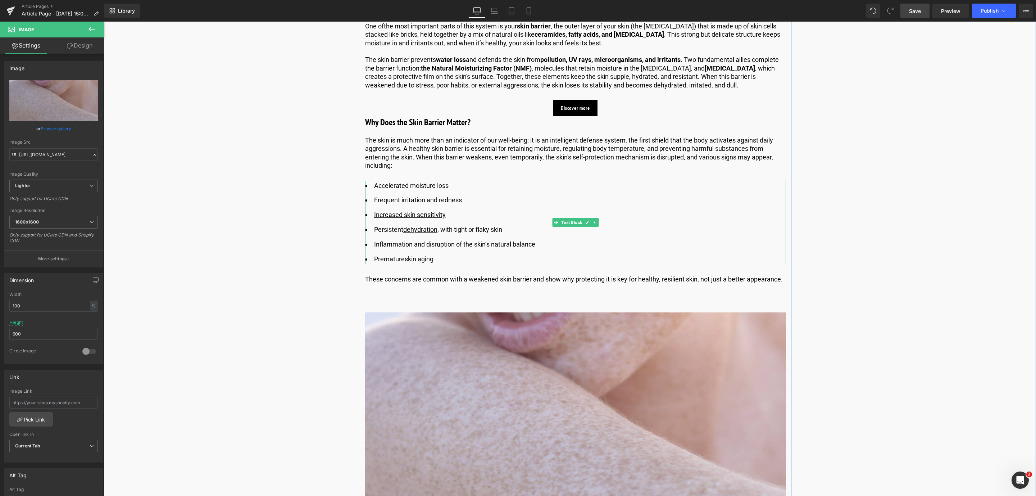
type input "[URL][DOMAIN_NAME]"
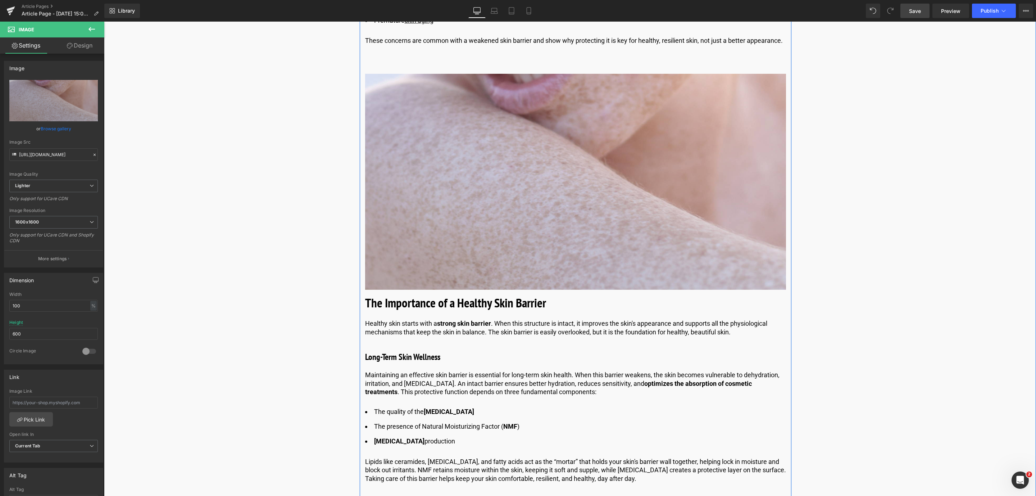
scroll to position [758, 0]
click at [924, 12] on link "Save" at bounding box center [914, 11] width 29 height 14
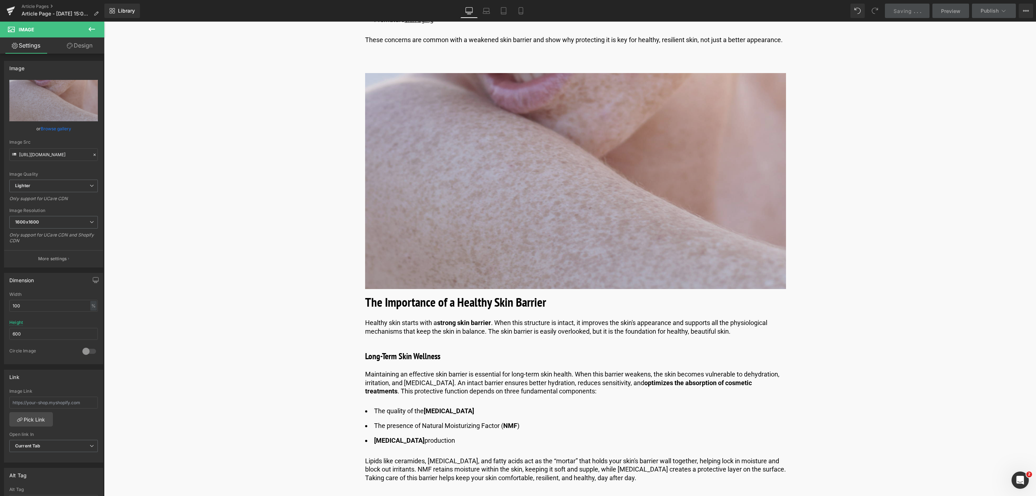
click at [425, 147] on img at bounding box center [575, 181] width 421 height 216
click at [478, 175] on img at bounding box center [575, 181] width 421 height 216
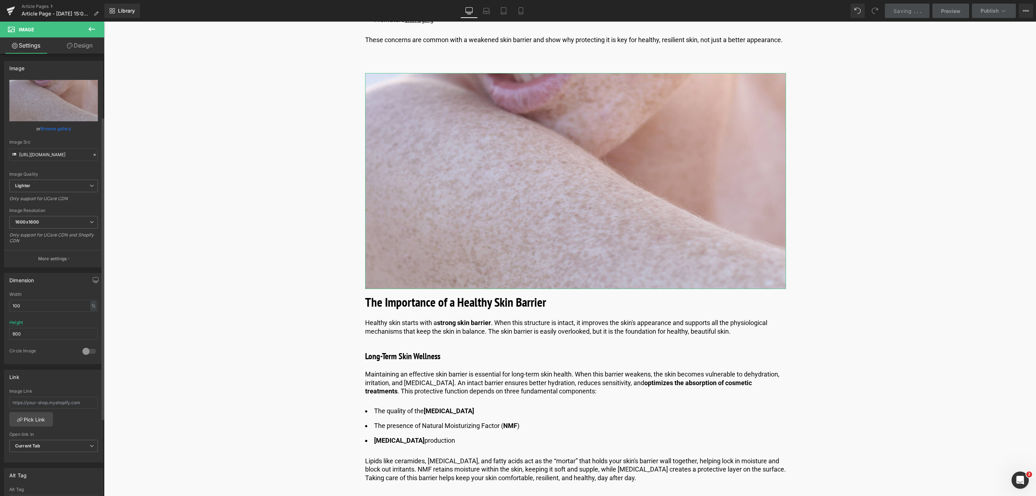
scroll to position [104, 0]
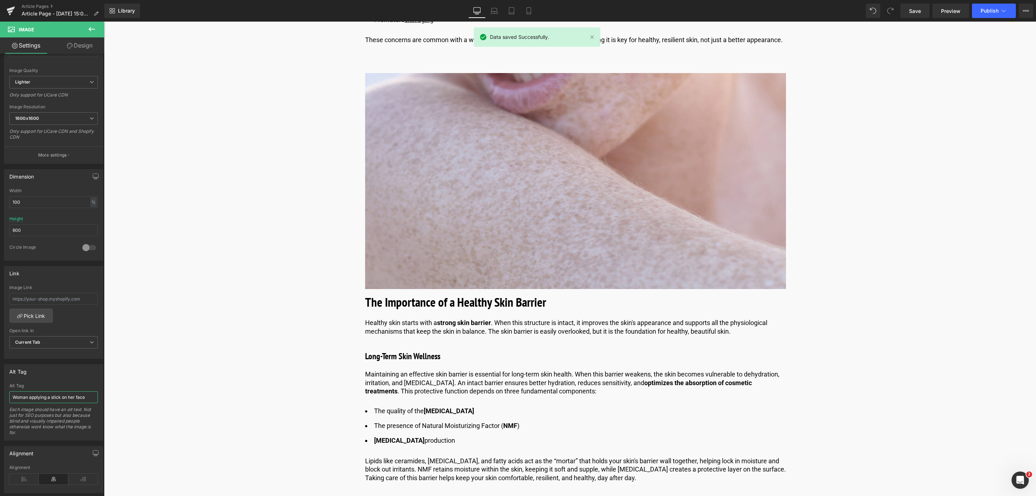
drag, startPoint x: 88, startPoint y: 400, endPoint x: -122, endPoint y: 372, distance: 211.3
click at [0, 372] on html "Image You are previewing how the will restyle your page. You can not edit Eleme…" at bounding box center [518, 248] width 1036 height 496
type input "s"
type input "model's skin"
click at [918, 6] on link "Save" at bounding box center [914, 11] width 29 height 14
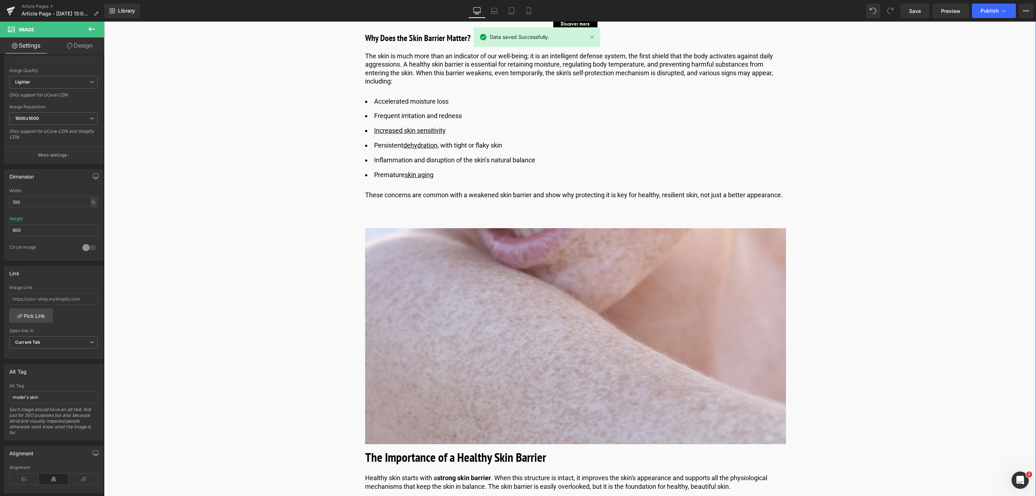
scroll to position [606, 0]
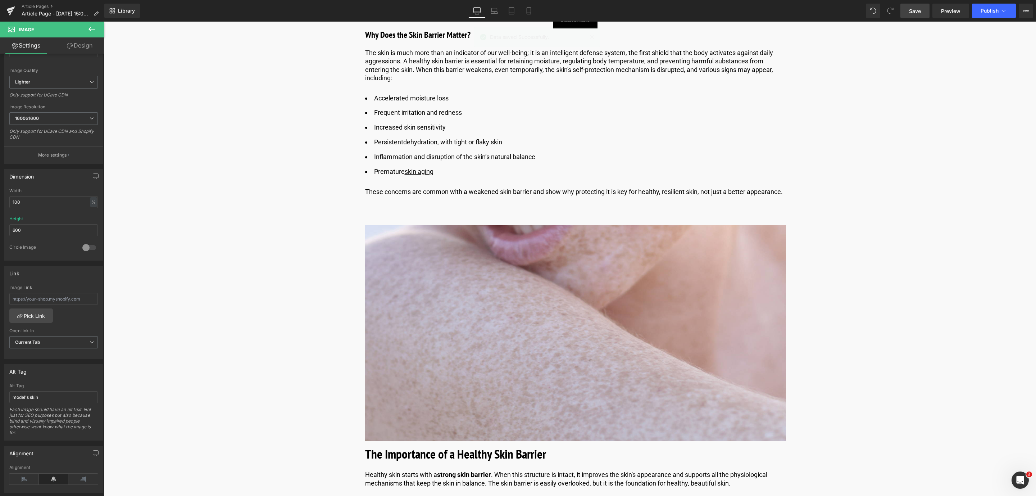
click at [914, 9] on span "Save" at bounding box center [915, 11] width 12 height 8
